Goal: Contribute content: Add original content to the website for others to see

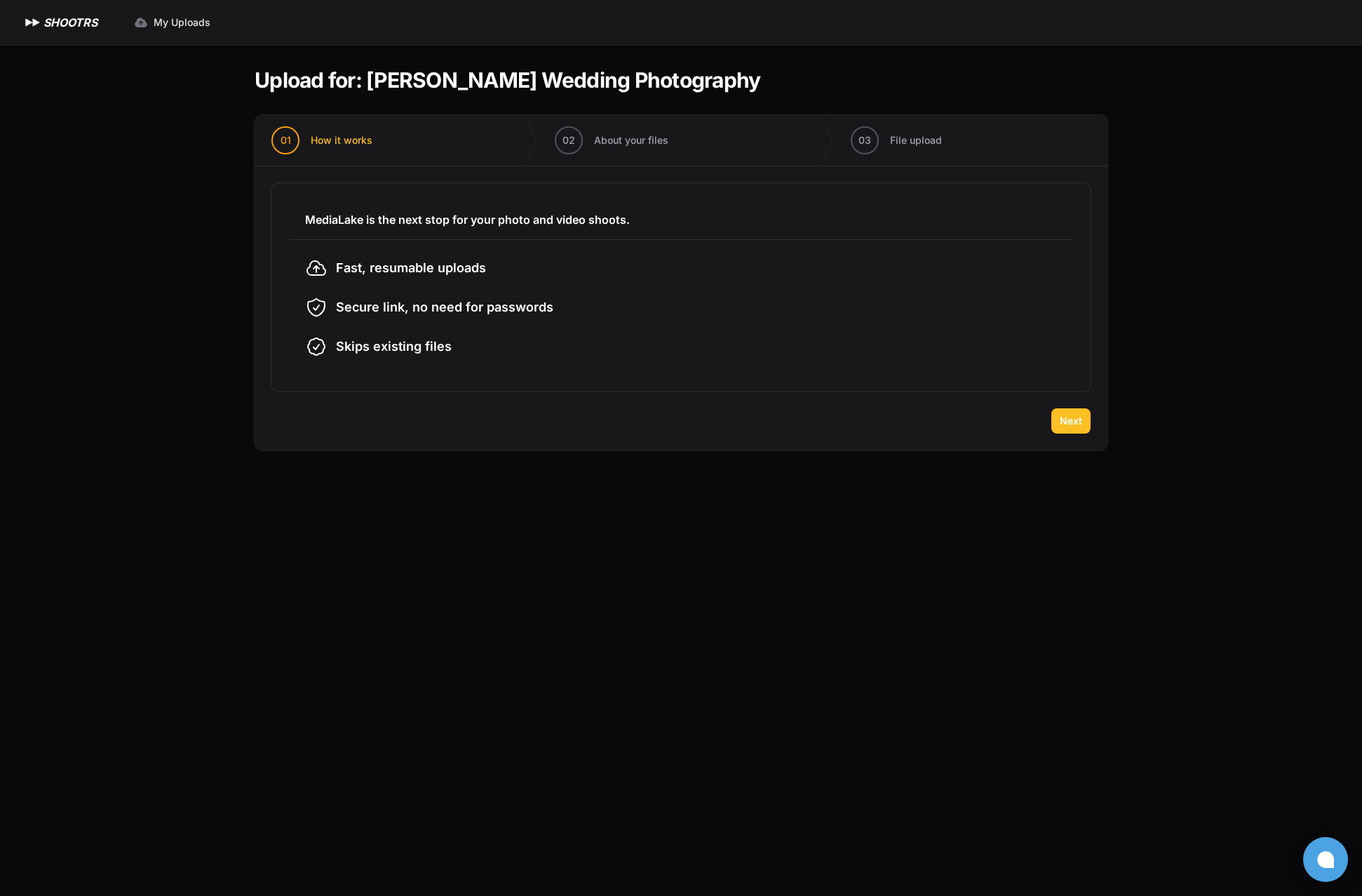
click at [1069, 424] on span "Next" at bounding box center [1070, 421] width 22 height 14
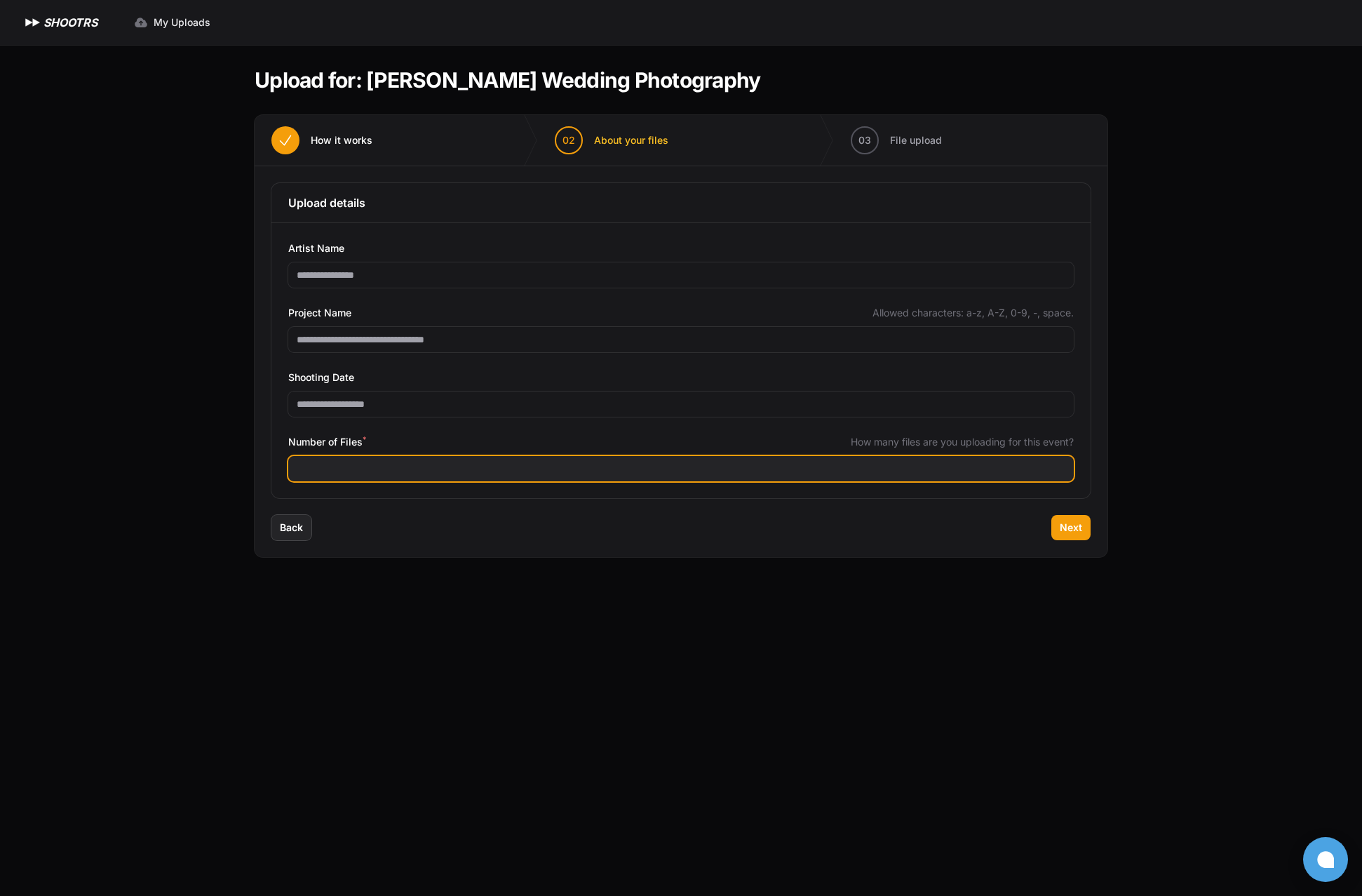
click at [367, 474] on input "Number of Files *" at bounding box center [681, 468] width 786 height 25
type input "****"
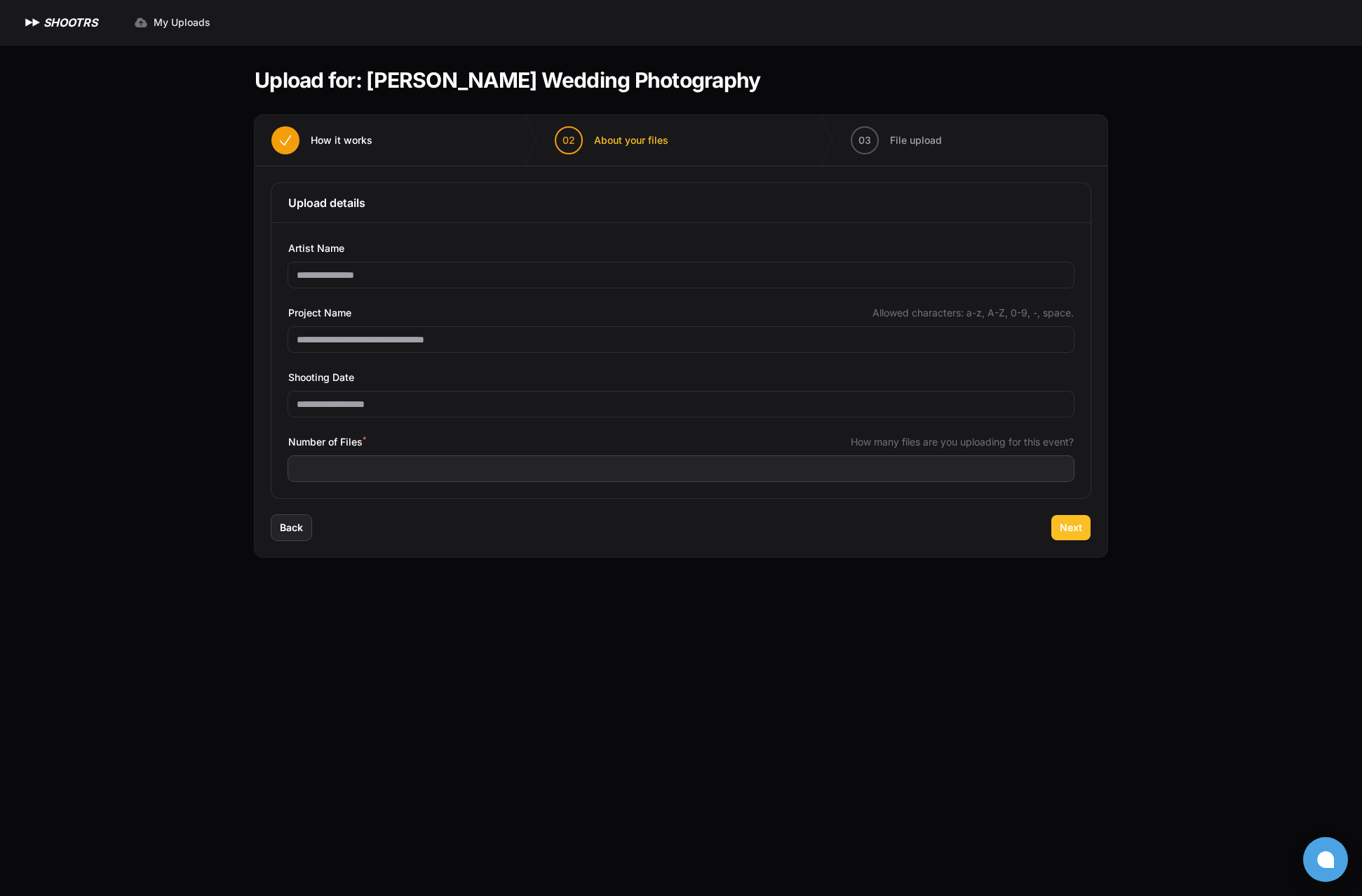
click at [1073, 529] on span "Next" at bounding box center [1070, 527] width 22 height 14
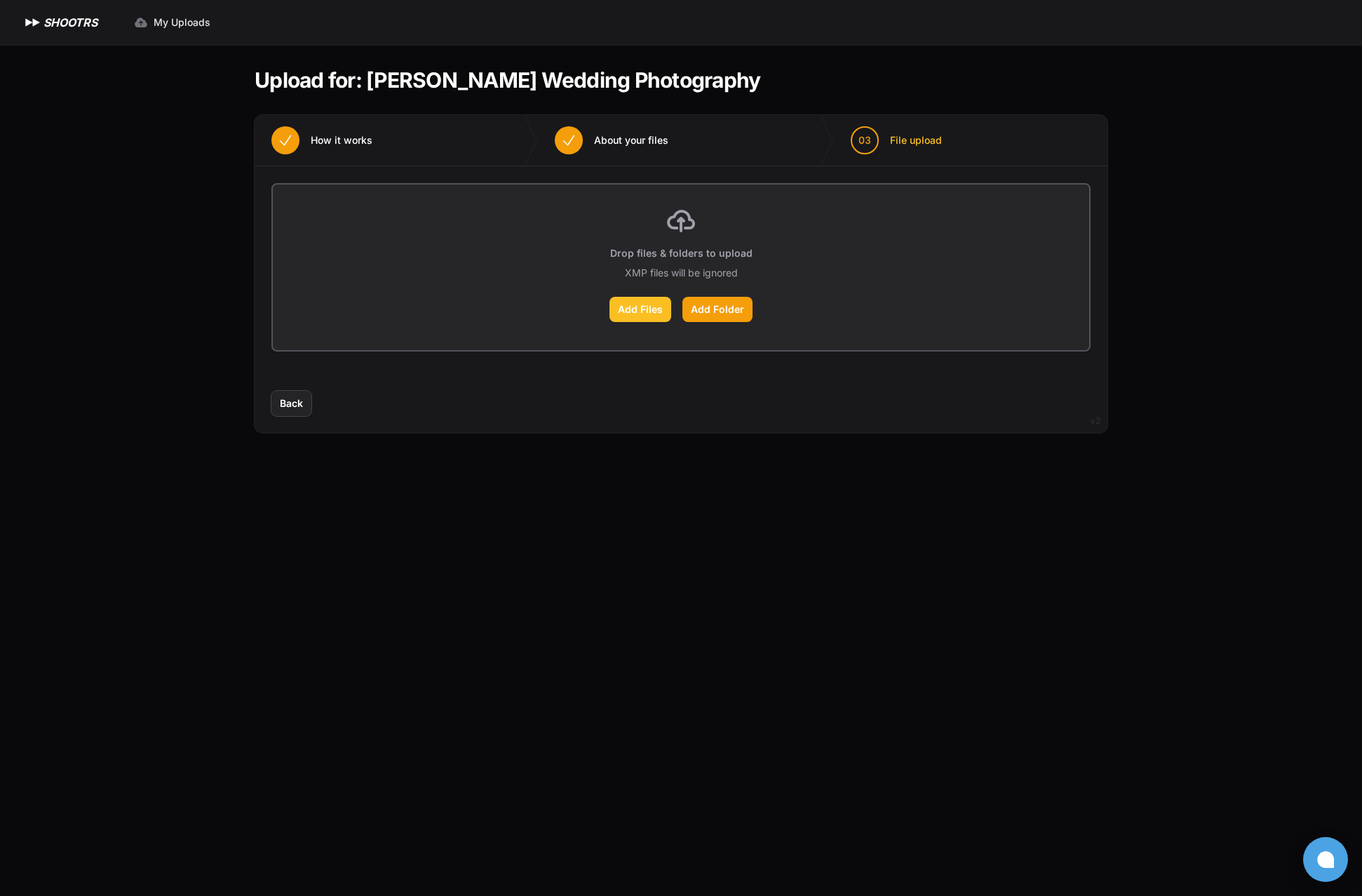
click at [629, 314] on label "Add Files" at bounding box center [640, 309] width 61 height 25
click at [0, 0] on input "Add Files" at bounding box center [0, 0] width 0 height 0
